Goal: Information Seeking & Learning: Compare options

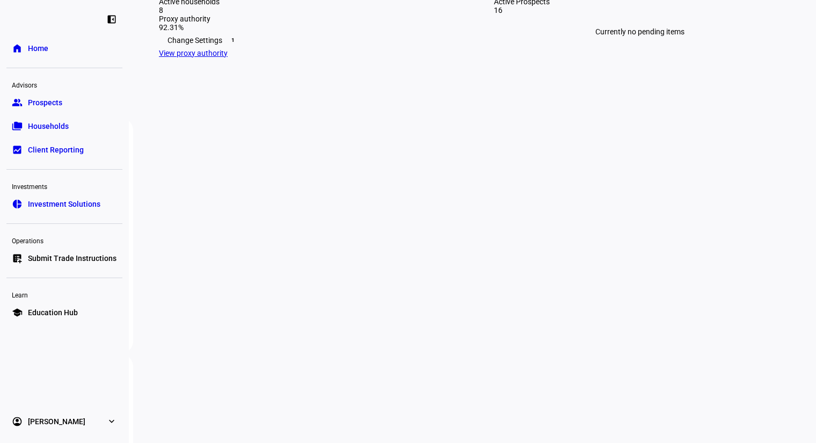
scroll to position [318, 0]
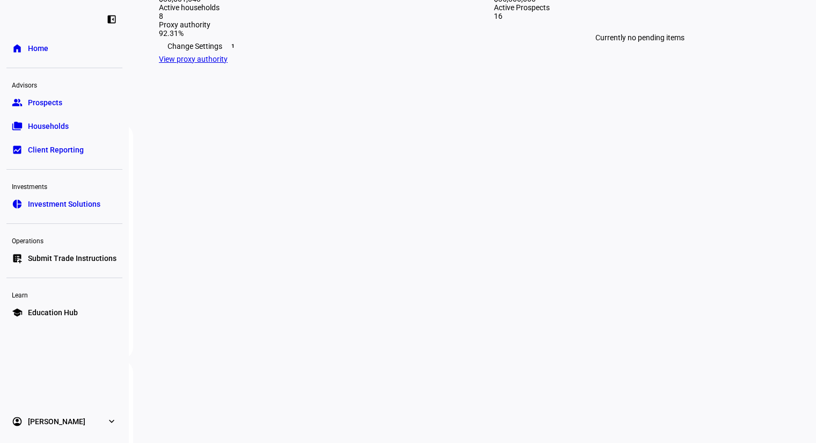
click at [55, 106] on span "Prospects" at bounding box center [45, 102] width 34 height 11
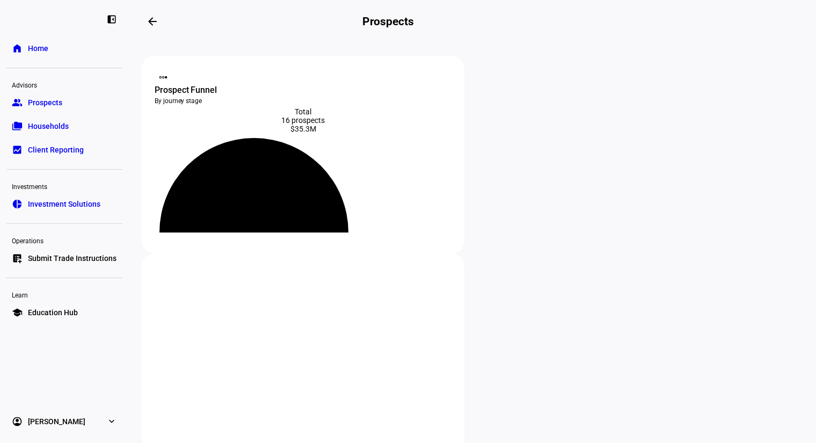
scroll to position [238, 0]
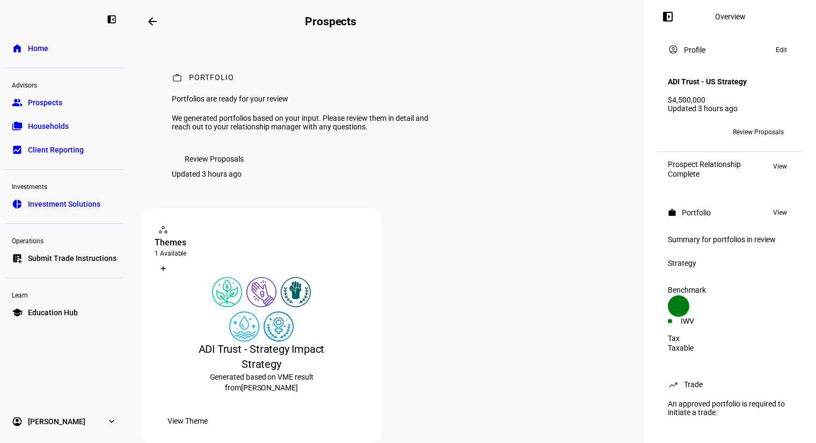
click at [238, 170] on span "Review Proposals" at bounding box center [214, 158] width 59 height 21
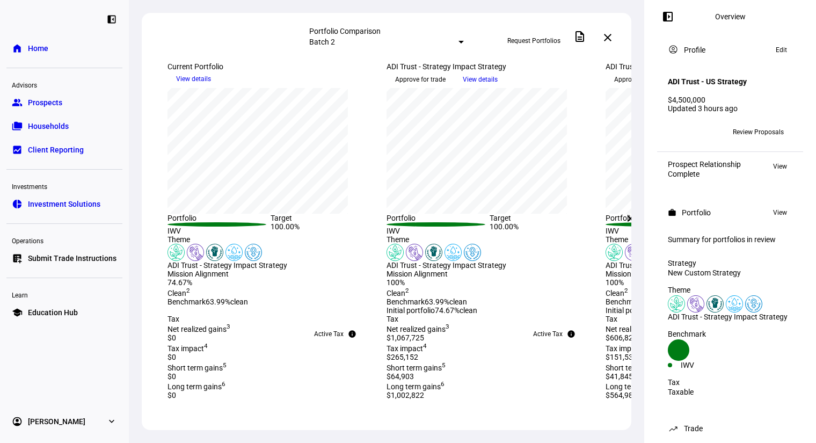
scroll to position [159, 0]
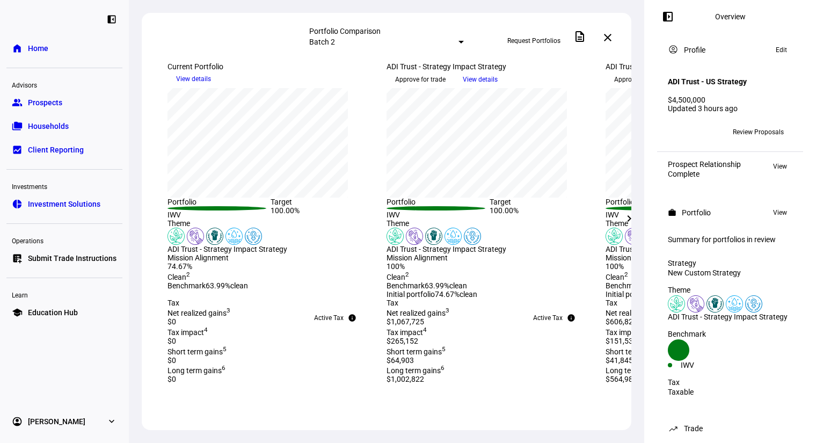
click at [624, 221] on mat-icon "chevron_right" at bounding box center [629, 218] width 13 height 13
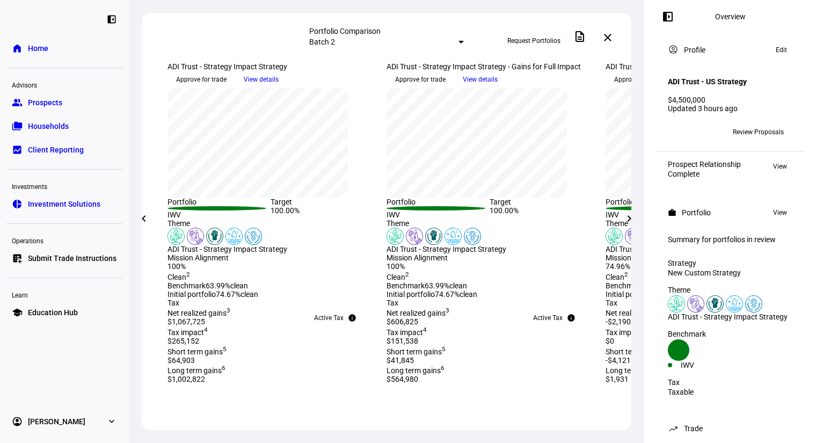
click at [625, 221] on mat-icon "chevron_right" at bounding box center [629, 218] width 13 height 13
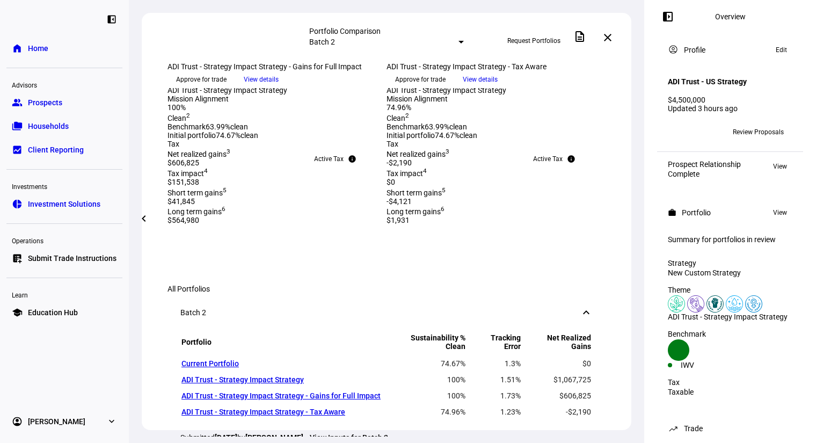
scroll to position [397, 0]
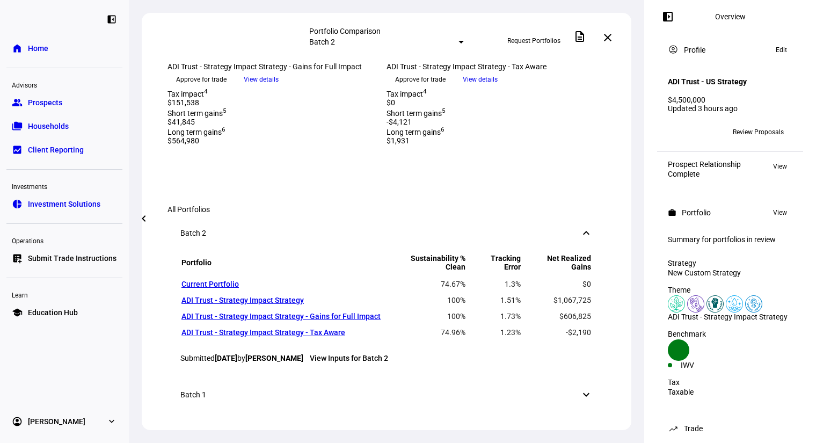
click at [142, 216] on mat-icon "chevron_left" at bounding box center [143, 218] width 13 height 13
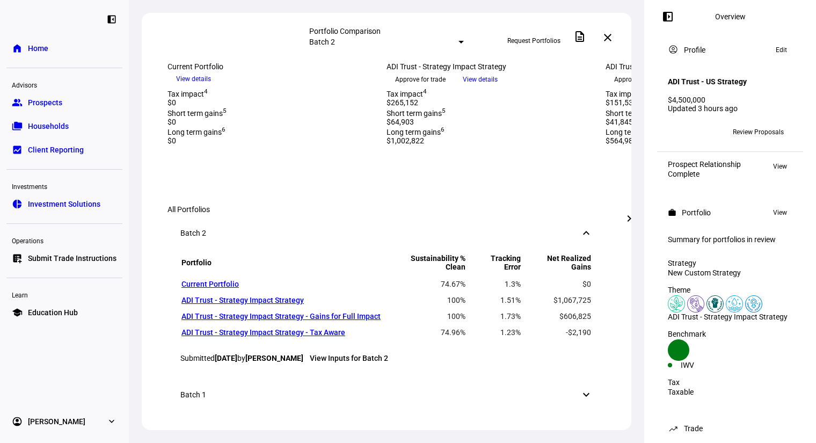
click at [630, 213] on mat-icon "chevron_right" at bounding box center [629, 218] width 13 height 13
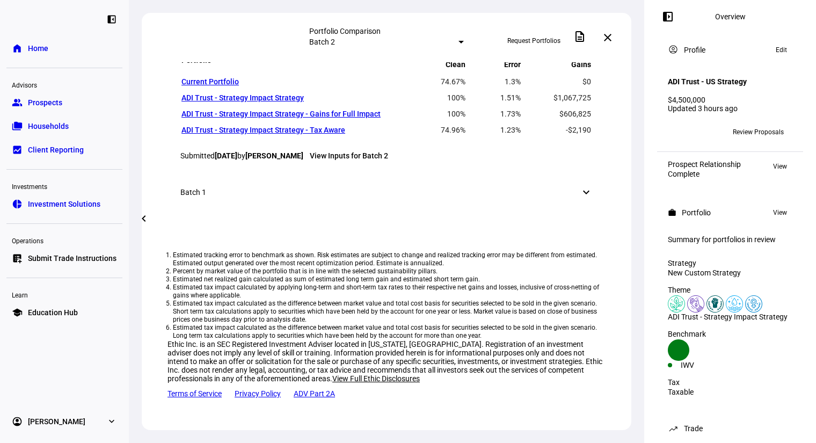
scroll to position [954, 0]
drag, startPoint x: 479, startPoint y: 178, endPoint x: 188, endPoint y: 177, distance: 291.5
click at [188, 173] on div "Portfolio Sustainability % Clean Tracking Error Net Realized Gains Current Port…" at bounding box center [386, 111] width 438 height 123
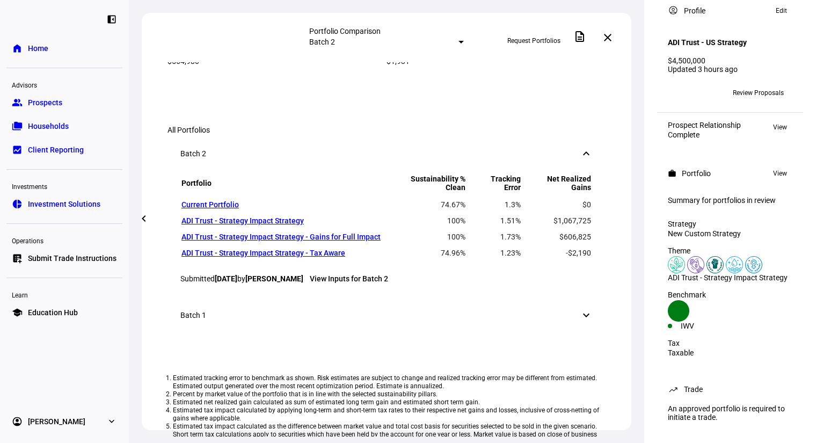
scroll to position [0, 0]
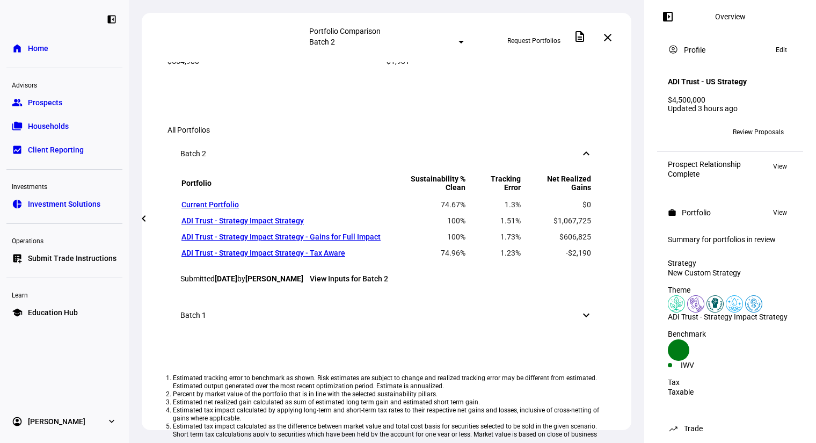
click at [498, 43] on span "View details" at bounding box center [480, 35] width 35 height 16
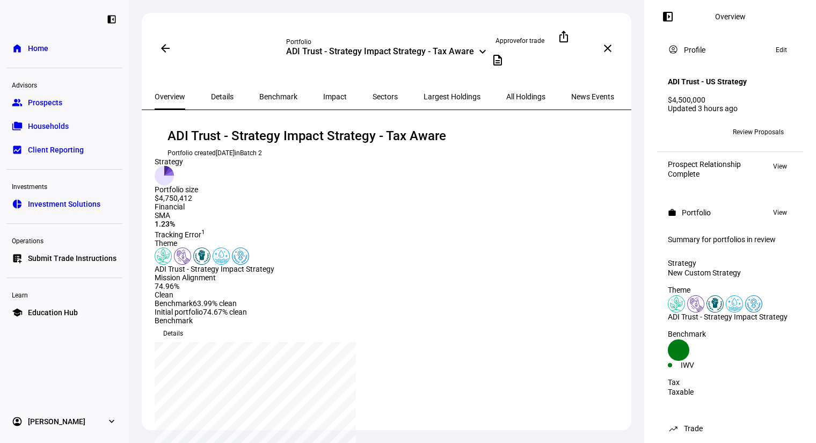
click at [323, 93] on span "Impact" at bounding box center [335, 97] width 24 height 8
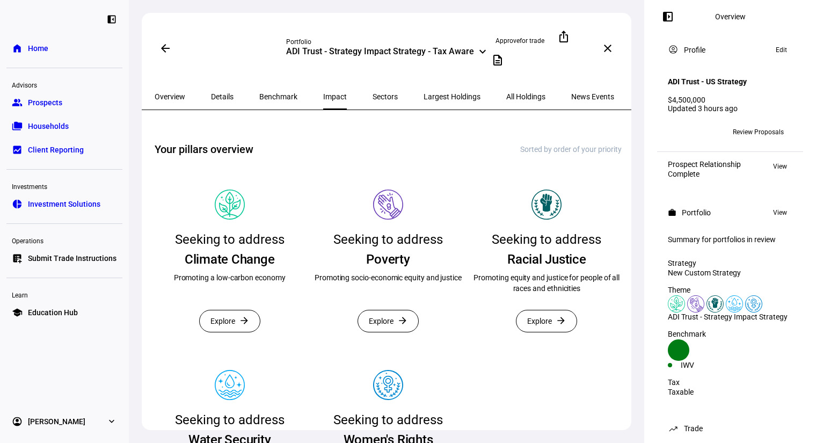
scroll to position [159, 0]
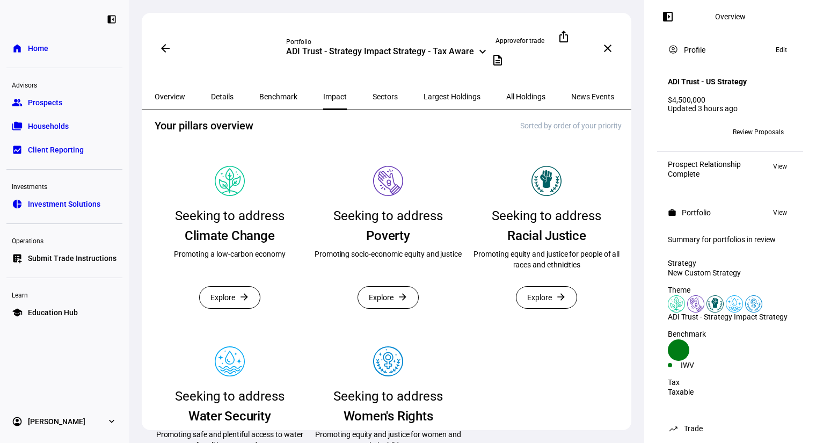
click at [235, 308] on span "Explore" at bounding box center [222, 297] width 25 height 21
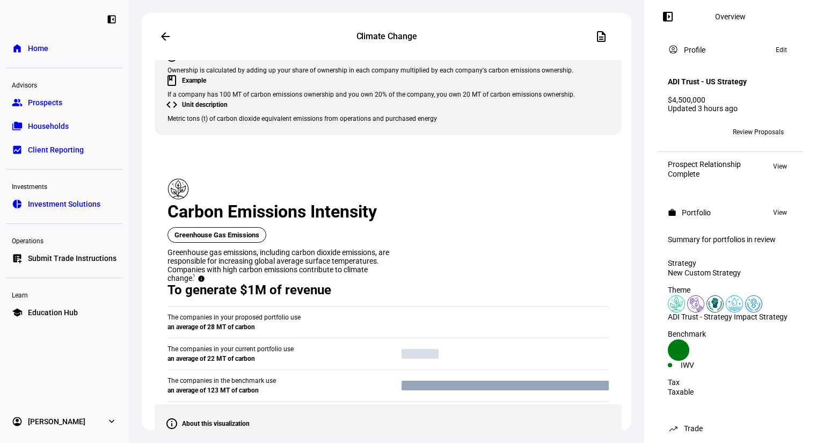
scroll to position [1113, 0]
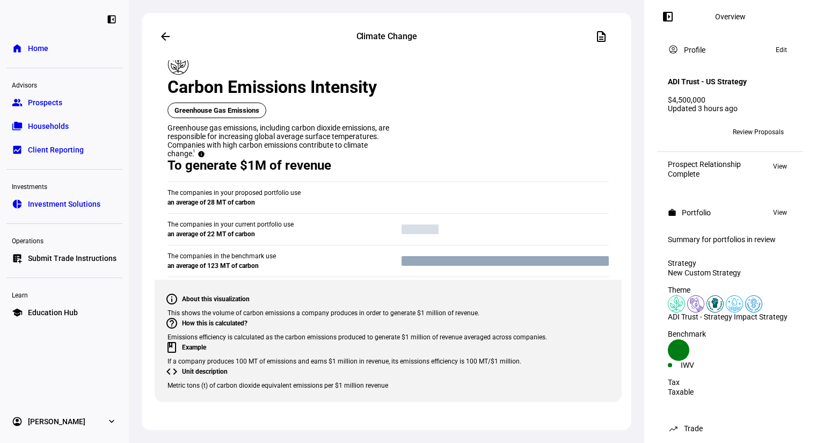
click at [319, 155] on span "From current portfolio" at bounding box center [316, 157] width 57 height 17
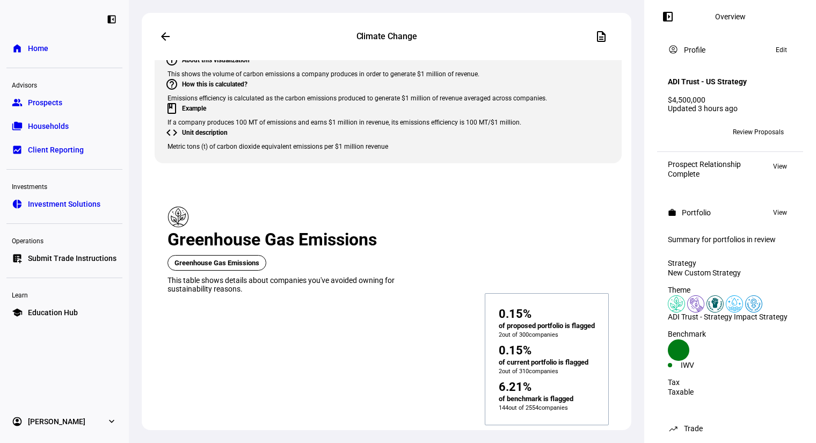
scroll to position [1272, 0]
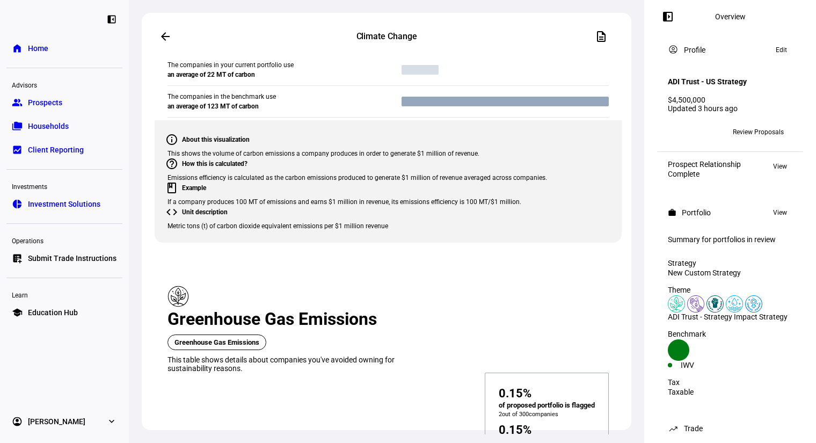
click at [390, 293] on div at bounding box center [408, 221] width 816 height 443
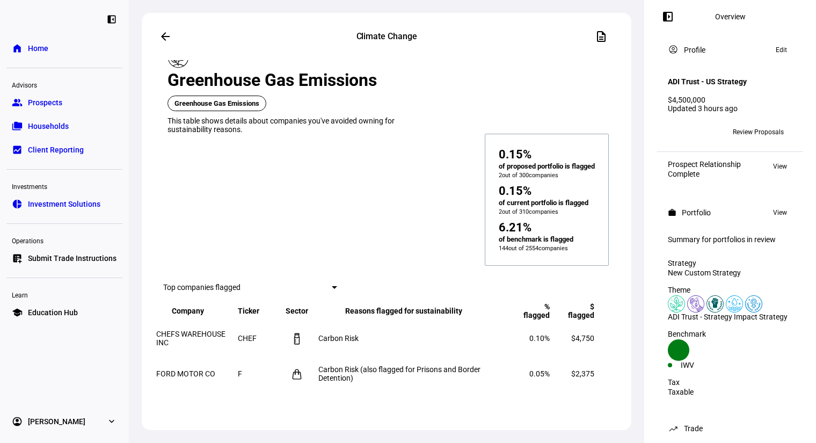
scroll to position [1829, 0]
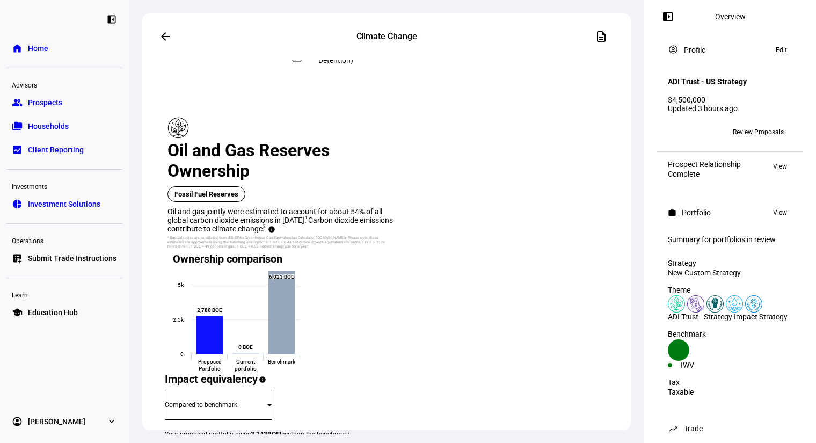
click at [322, 309] on span "From current portfolio" at bounding box center [316, 307] width 57 height 17
click at [333, 325] on span "From proposed portfolio" at bounding box center [325, 333] width 75 height 17
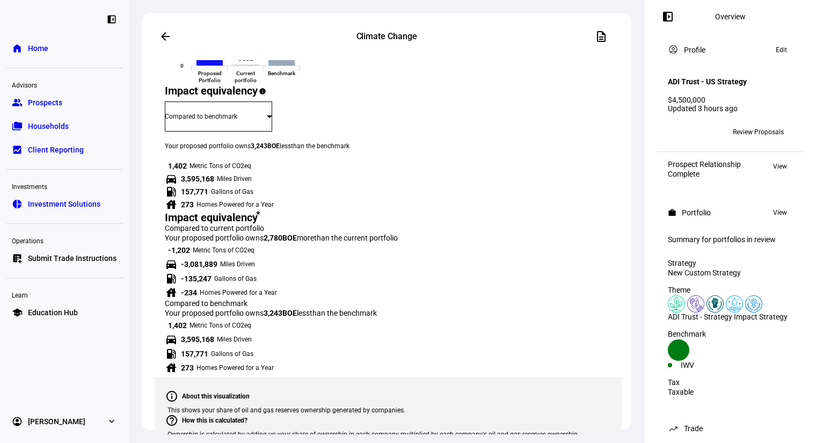
scroll to position [2147, 0]
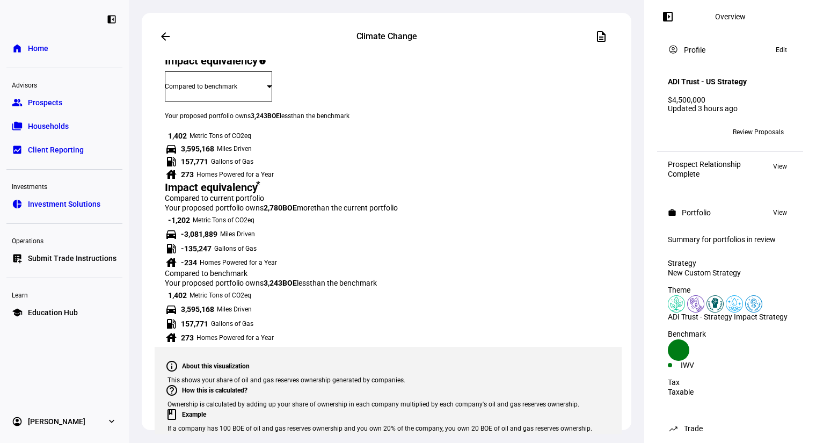
click at [318, 267] on span "From current portfolio" at bounding box center [316, 270] width 57 height 17
click at [319, 288] on span "From proposed portfolio" at bounding box center [325, 296] width 75 height 17
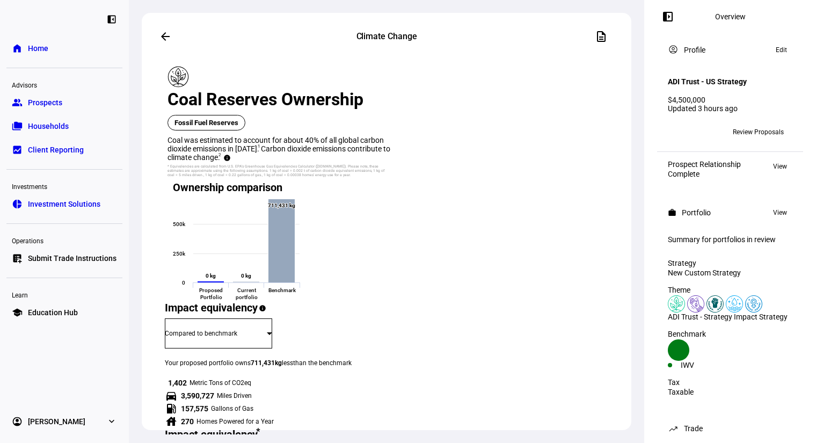
scroll to position [2544, 0]
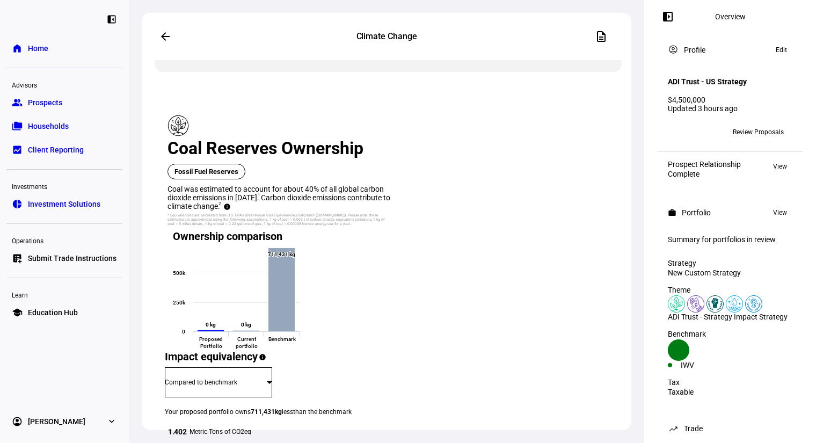
click at [317, 239] on span "From current portfolio" at bounding box center [316, 242] width 57 height 17
click at [323, 267] on span "From proposed portfolio" at bounding box center [325, 268] width 75 height 17
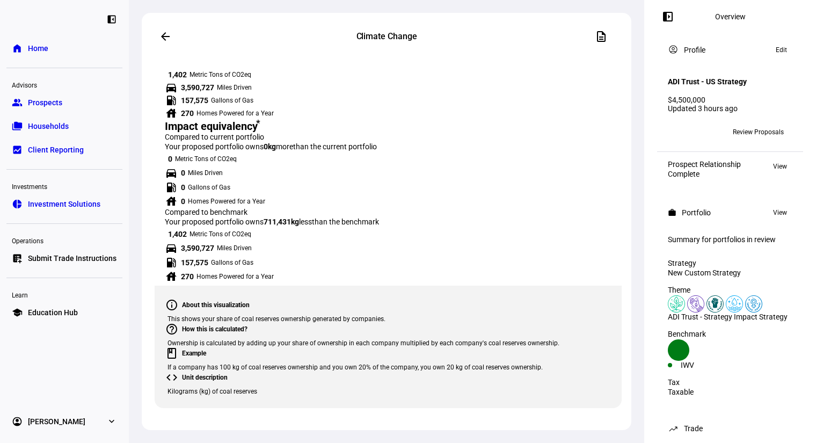
scroll to position [2942, 0]
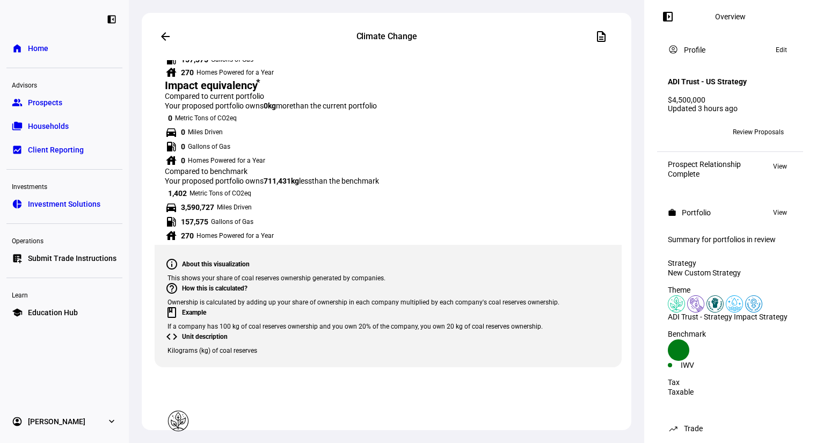
click at [316, 138] on span "From current portfolio" at bounding box center [316, 140] width 57 height 17
click at [325, 159] on span "From proposed portfolio" at bounding box center [325, 166] width 75 height 17
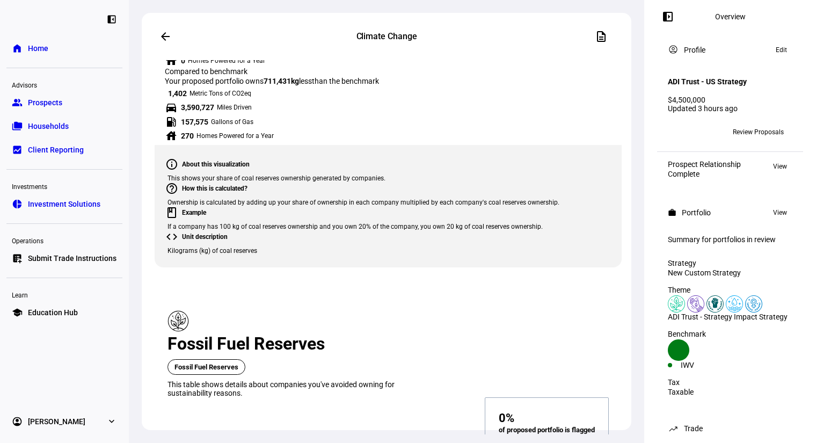
scroll to position [3181, 0]
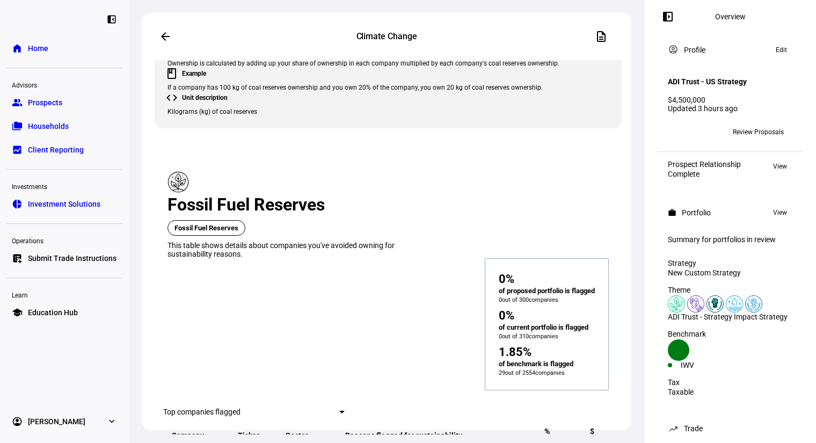
click at [310, 187] on span "From current portfolio" at bounding box center [316, 185] width 57 height 17
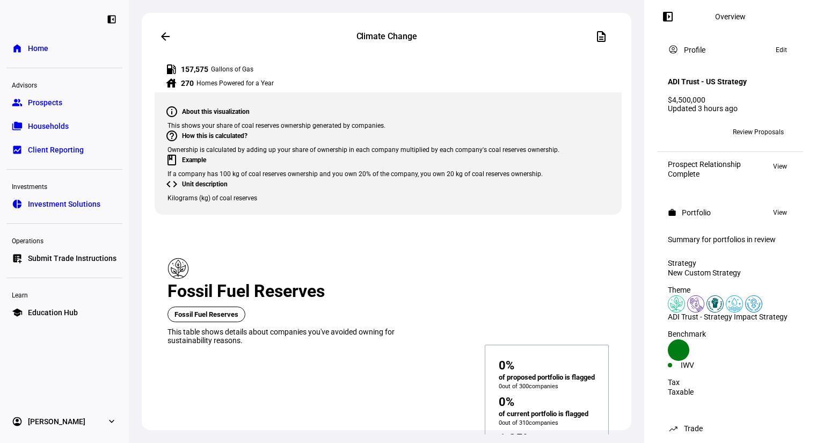
click at [414, 178] on div at bounding box center [408, 221] width 816 height 443
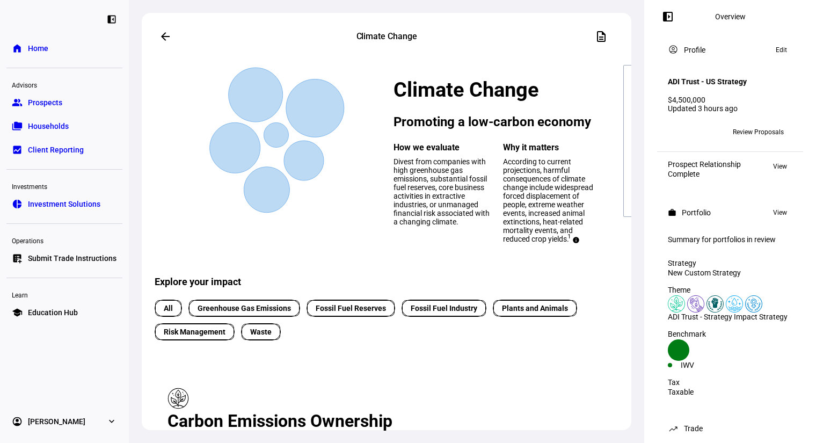
scroll to position [0, 0]
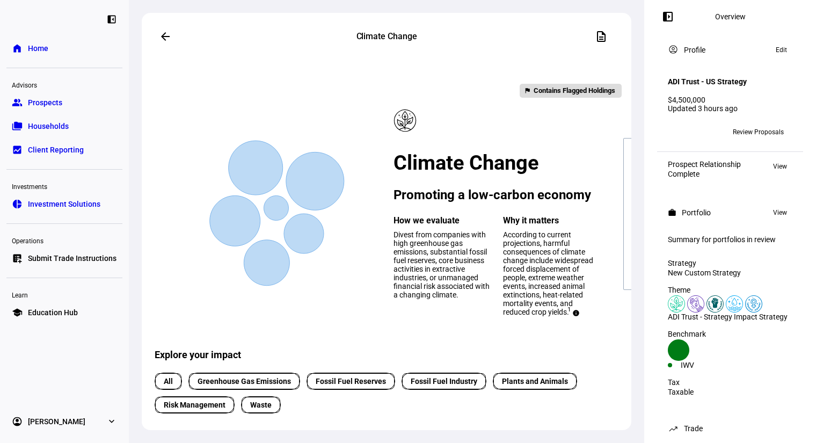
click at [78, 98] on link "group Prospects" at bounding box center [64, 102] width 116 height 21
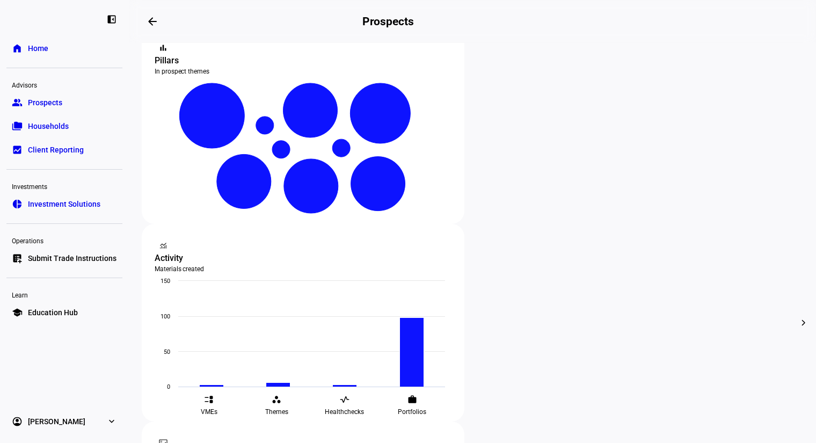
scroll to position [238, 0]
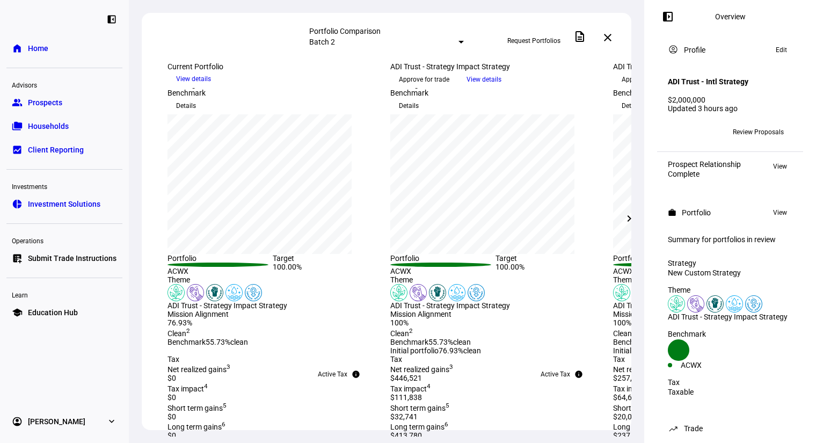
scroll to position [238, 0]
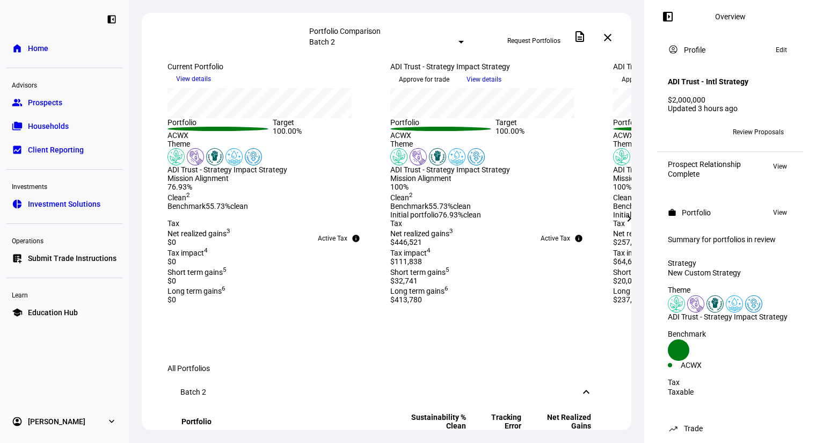
click at [626, 221] on mat-icon "chevron_right" at bounding box center [629, 218] width 13 height 13
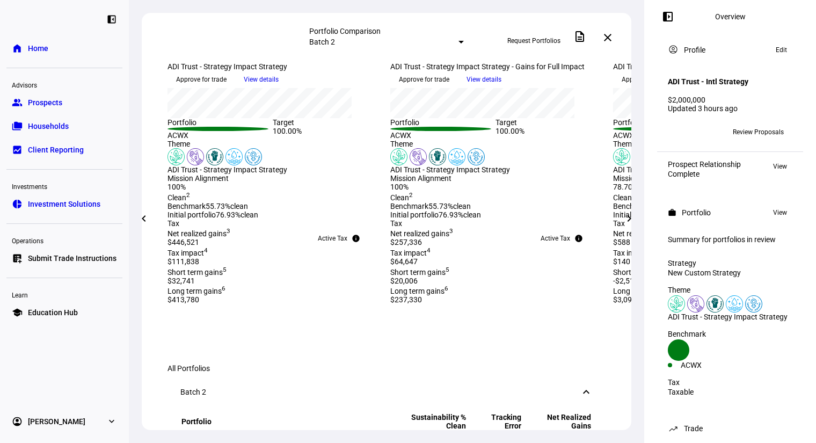
click at [626, 221] on mat-icon "chevron_right" at bounding box center [629, 218] width 13 height 13
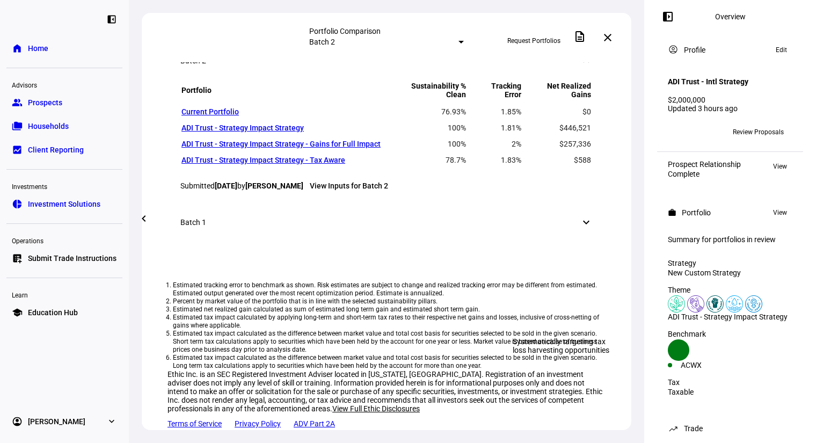
scroll to position [636, 0]
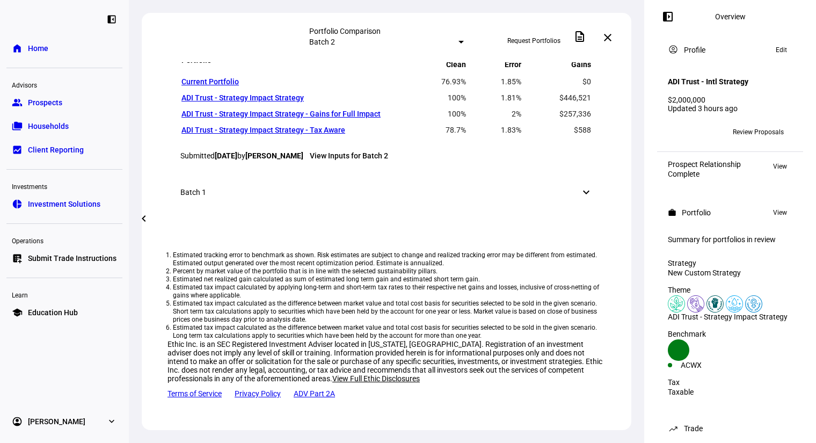
drag, startPoint x: 477, startPoint y: 327, endPoint x: 525, endPoint y: 319, distance: 48.4
click at [477, 327] on div "All Portfolios Batch 2 keyboard_arrow_down Portfolio Sustainability % Clean Tra…" at bounding box center [387, 202] width 490 height 468
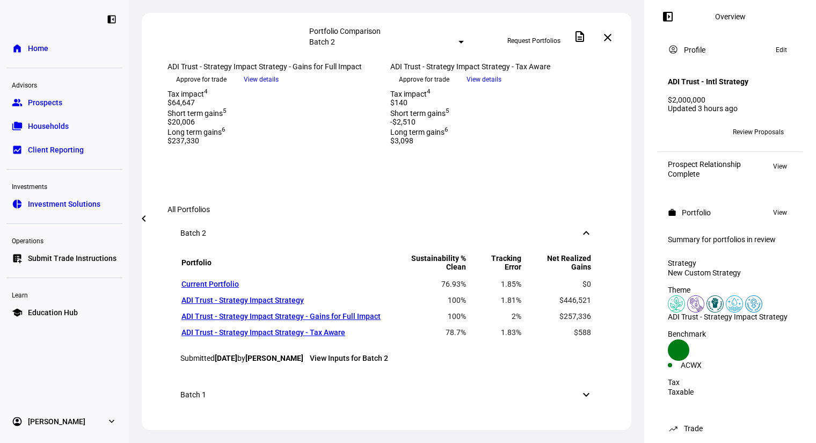
scroll to position [0, 0]
